Goal: Find specific page/section: Find specific page/section

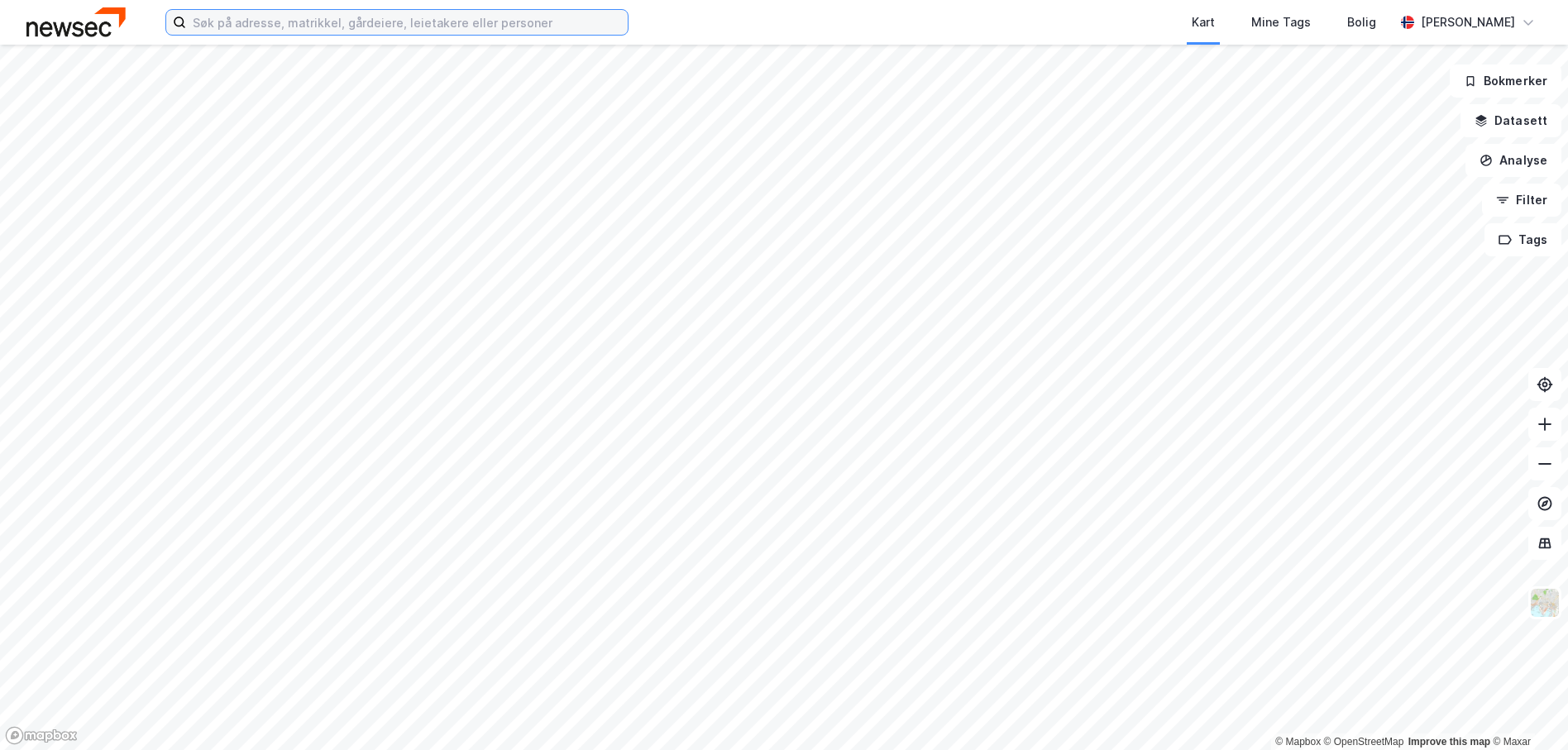
click at [255, 34] on input at bounding box center [406, 22] width 441 height 25
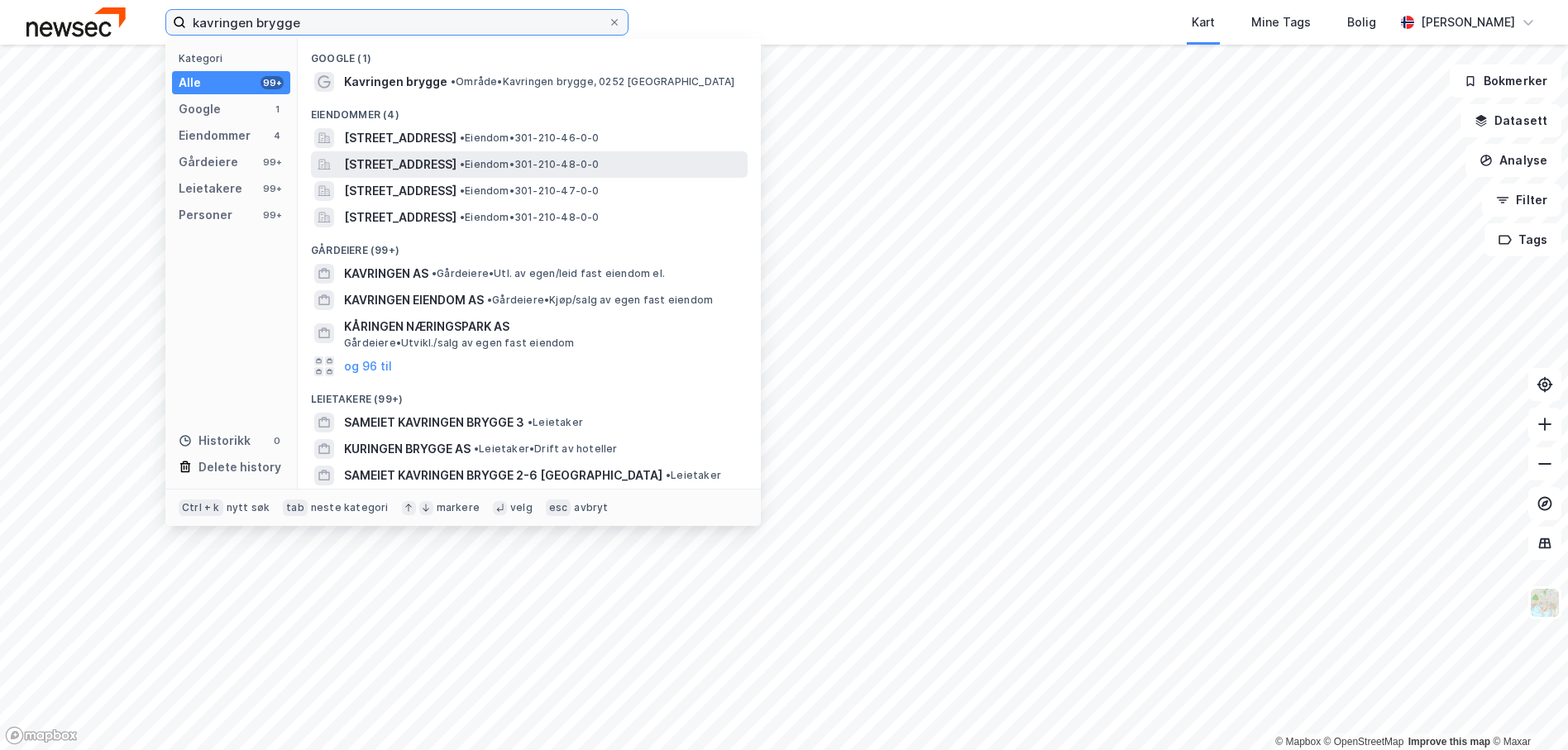
type input "kavringen brygge"
click at [397, 173] on span "[STREET_ADDRESS]" at bounding box center [400, 164] width 112 height 20
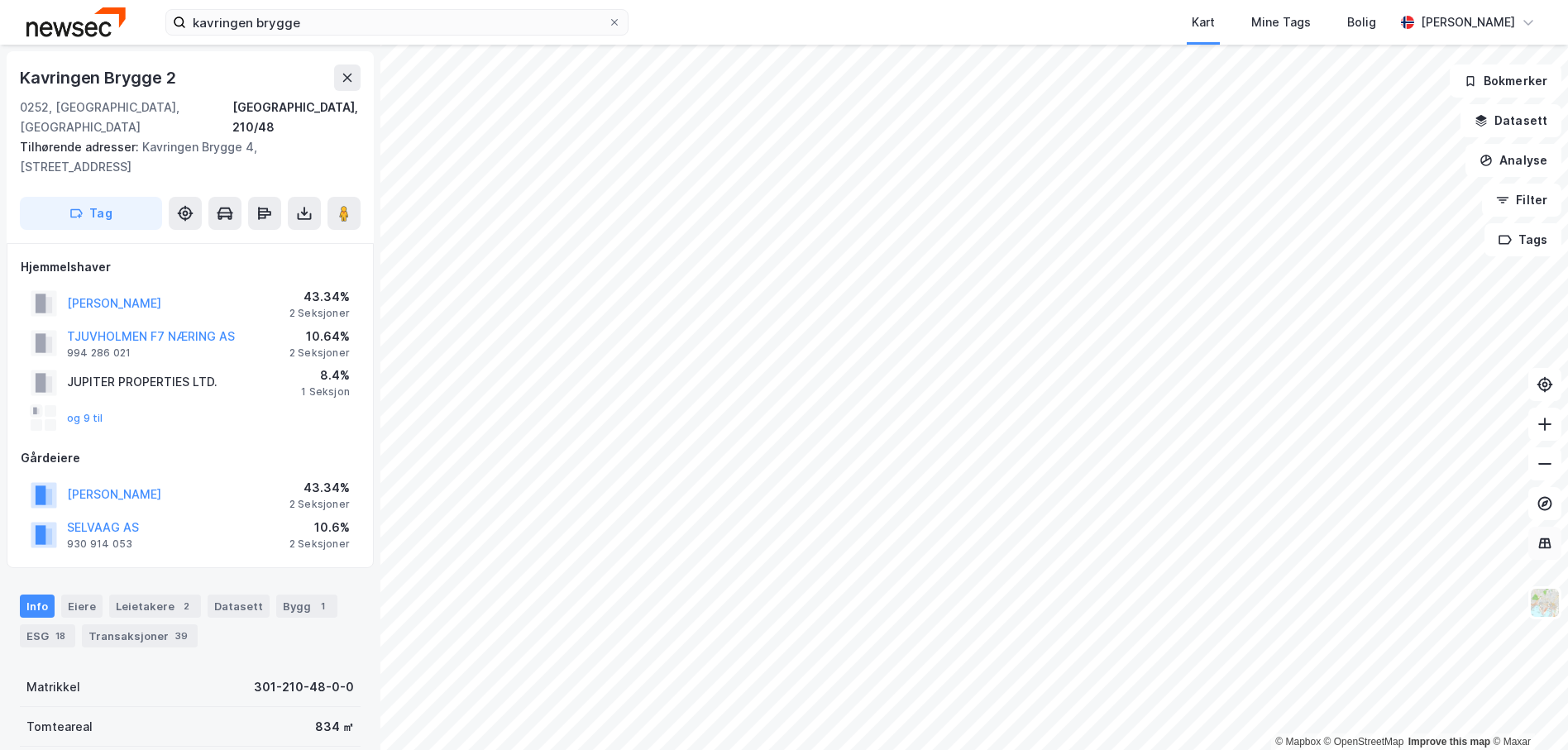
click at [1541, 549] on icon at bounding box center [1544, 542] width 16 height 16
